Goal: Entertainment & Leisure: Browse casually

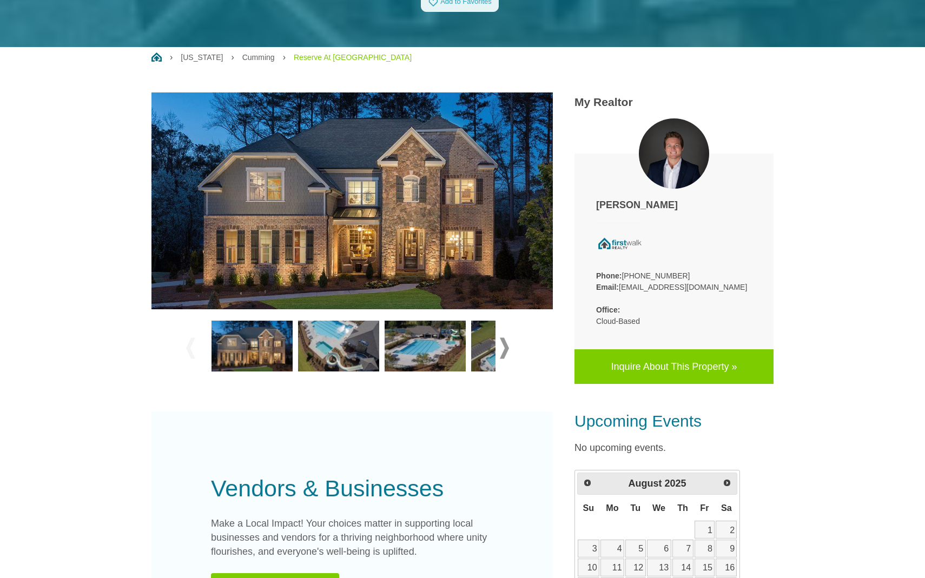
scroll to position [268, 0]
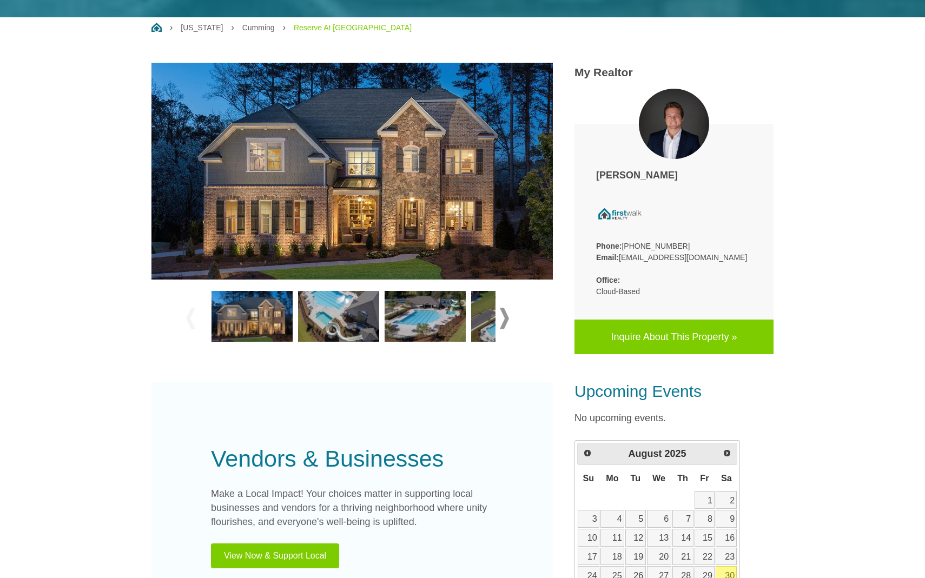
click at [328, 316] on img at bounding box center [338, 316] width 81 height 51
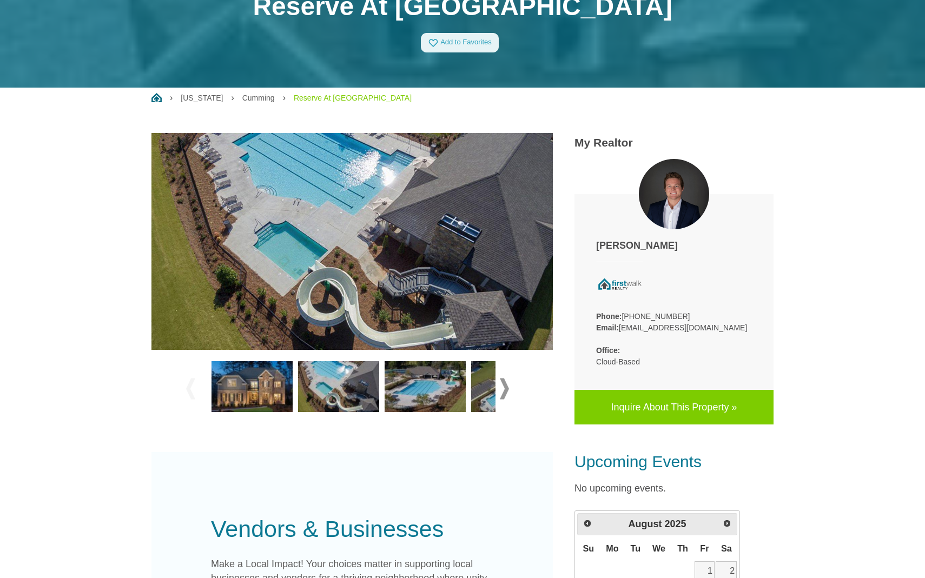
scroll to position [199, 0]
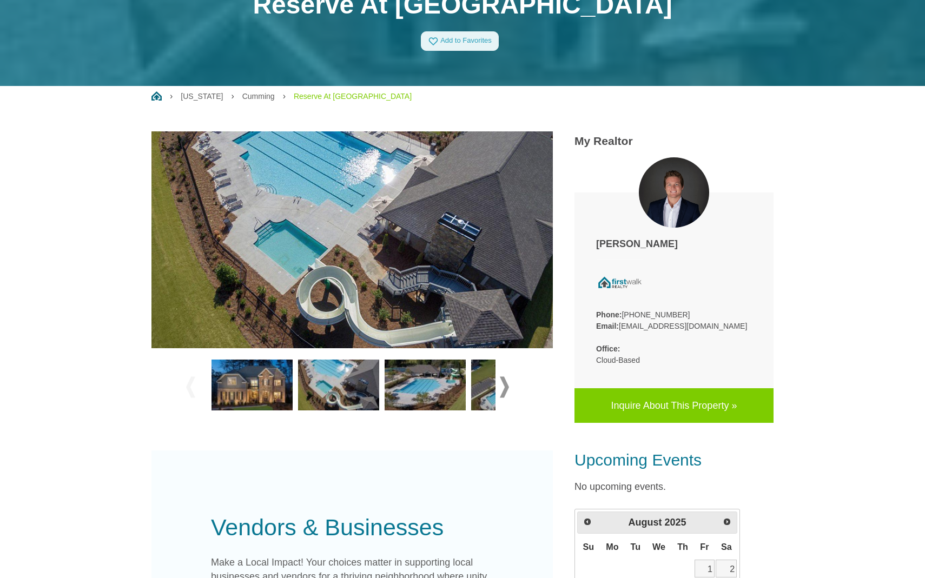
click at [438, 386] on img at bounding box center [425, 385] width 81 height 51
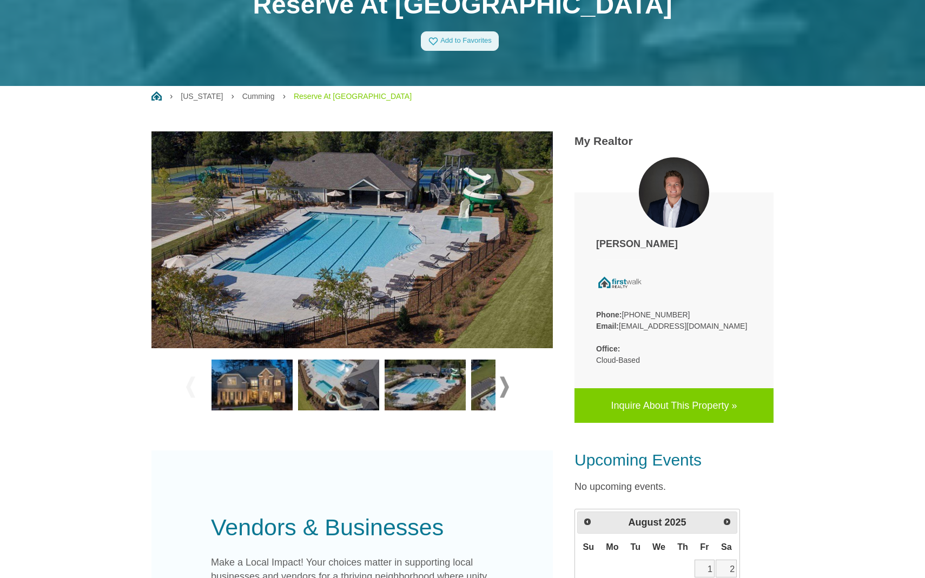
click at [520, 395] on div at bounding box center [351, 387] width 401 height 78
click at [501, 389] on span at bounding box center [504, 387] width 9 height 21
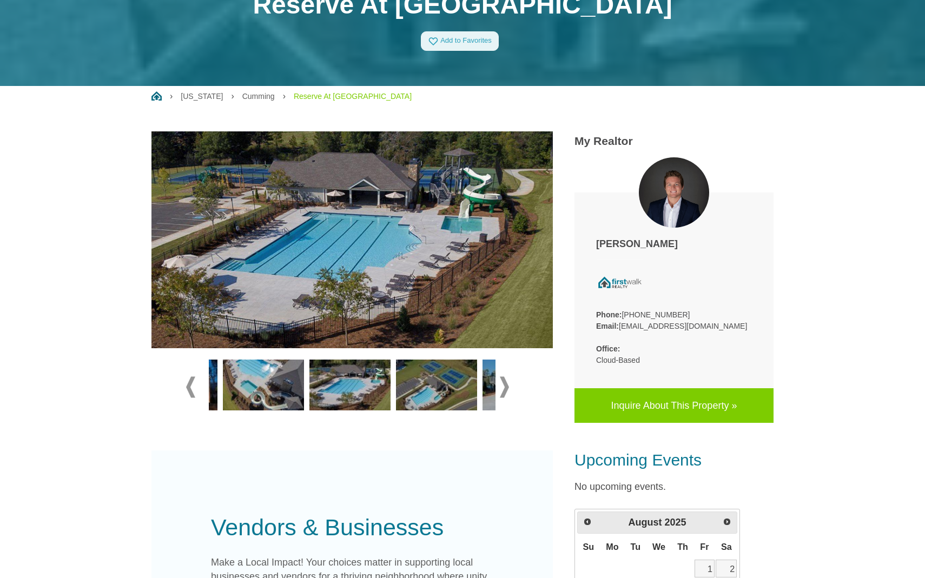
click at [501, 389] on span at bounding box center [504, 387] width 9 height 21
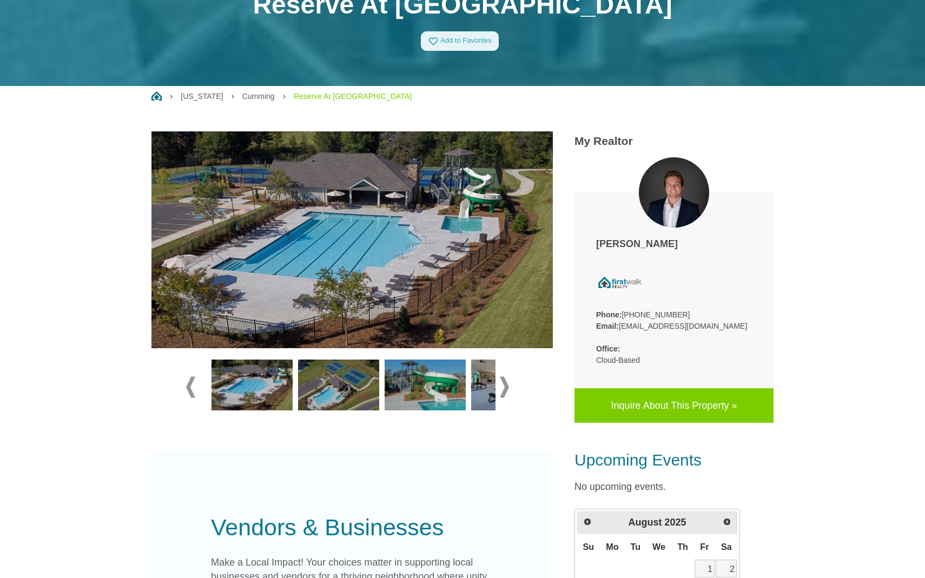
click at [501, 389] on span at bounding box center [504, 387] width 9 height 21
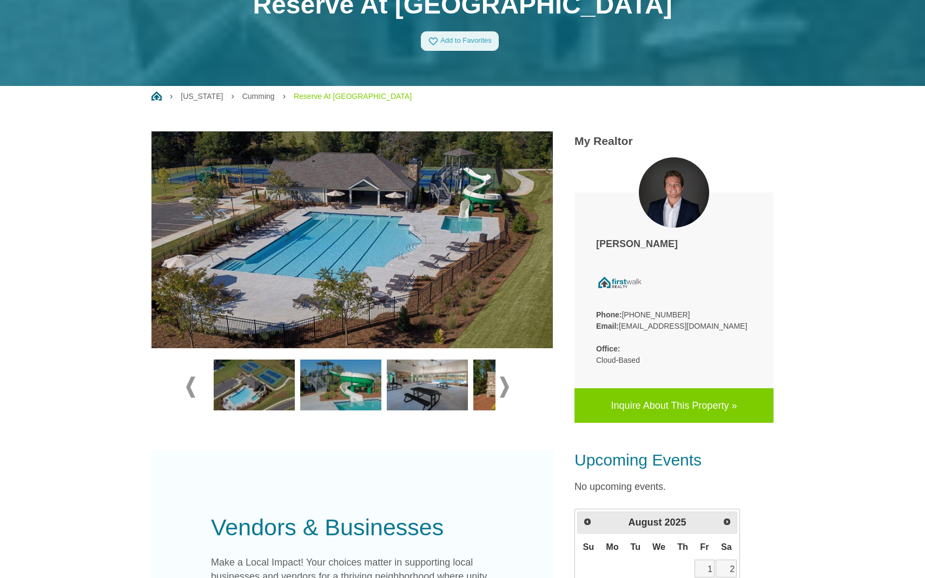
click at [501, 389] on span at bounding box center [504, 387] width 9 height 21
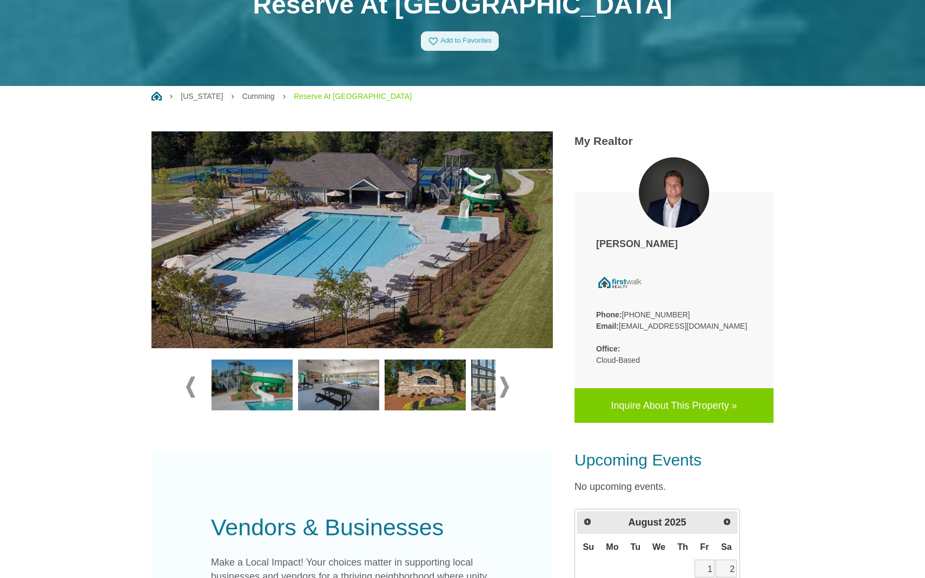
click at [353, 395] on img at bounding box center [338, 385] width 81 height 51
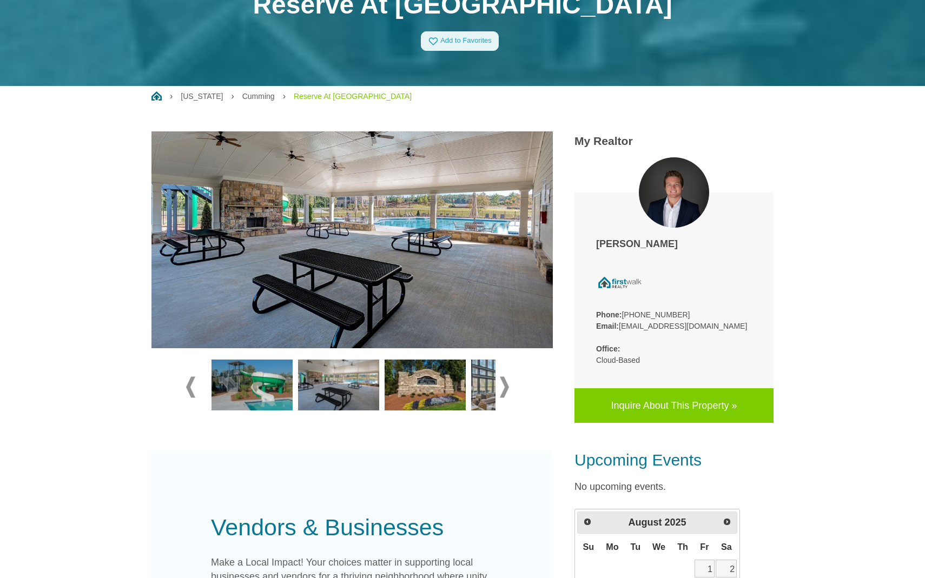
click at [506, 387] on span at bounding box center [504, 387] width 9 height 21
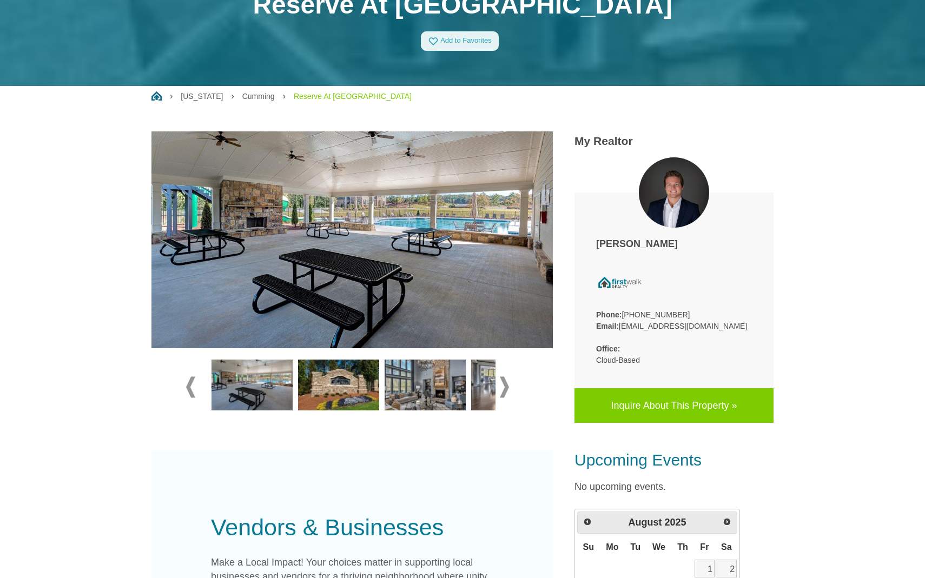
click at [431, 389] on img at bounding box center [425, 385] width 81 height 51
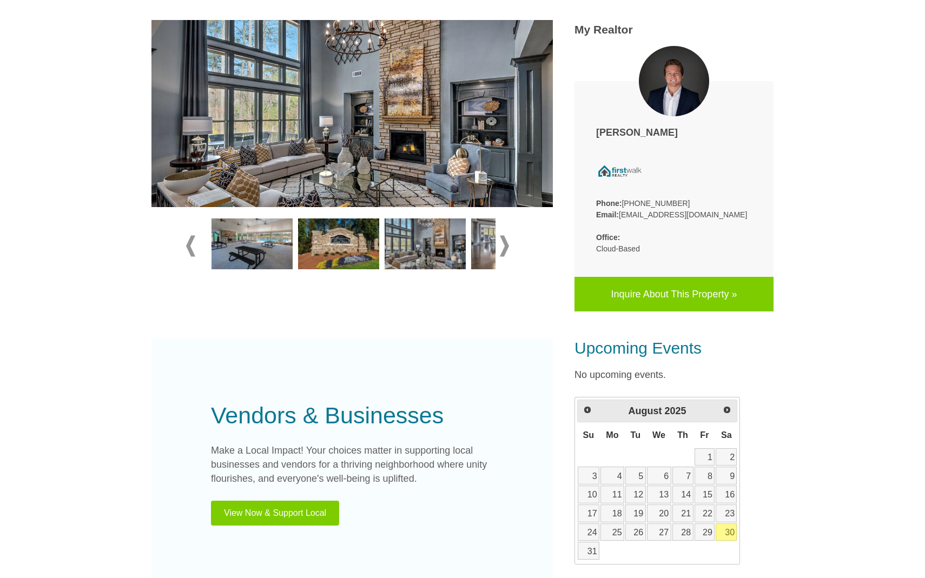
scroll to position [0, 0]
